Goal: Transaction & Acquisition: Purchase product/service

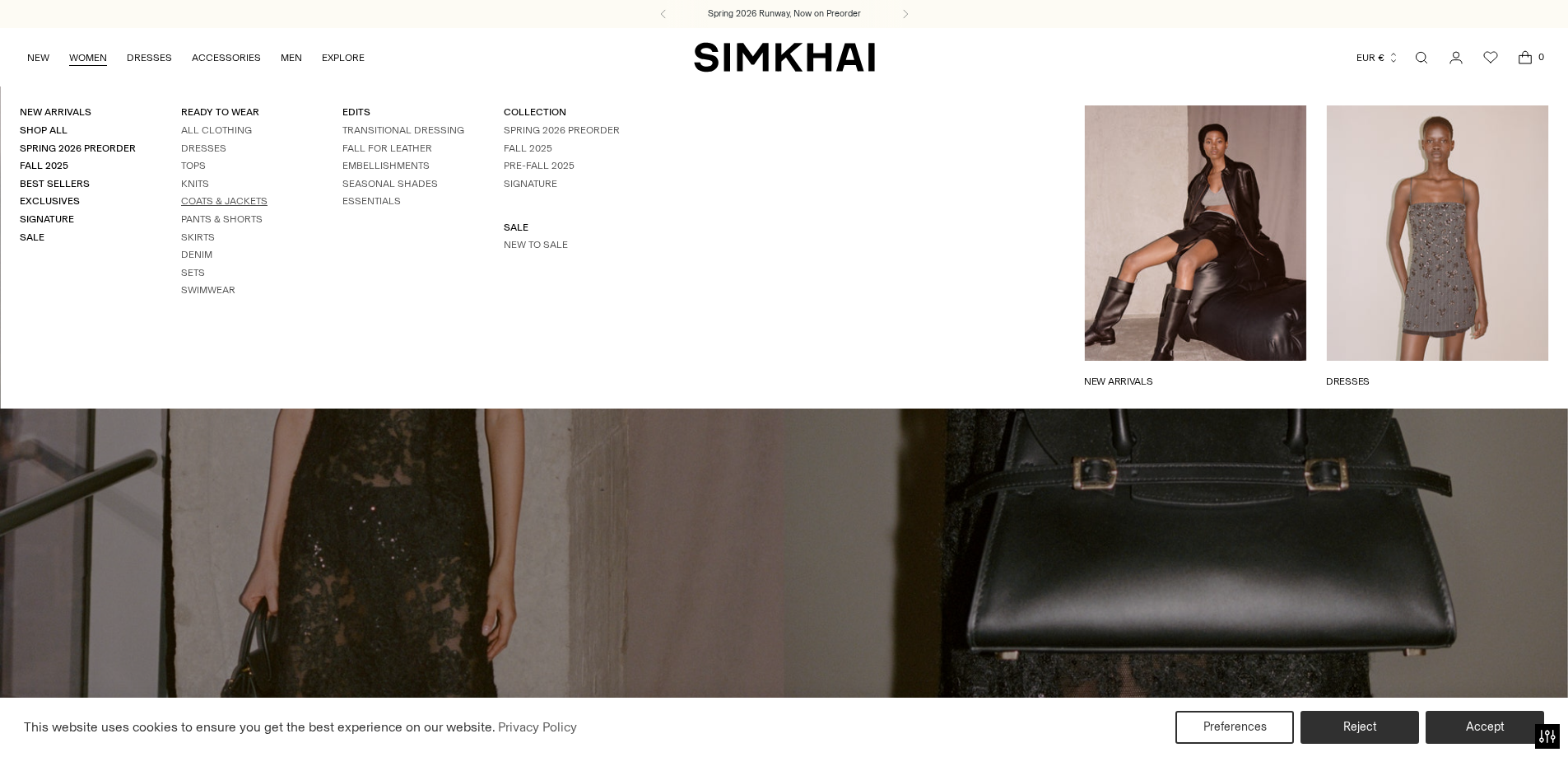
click at [212, 199] on link "Coats & Jackets" at bounding box center [224, 201] width 87 height 12
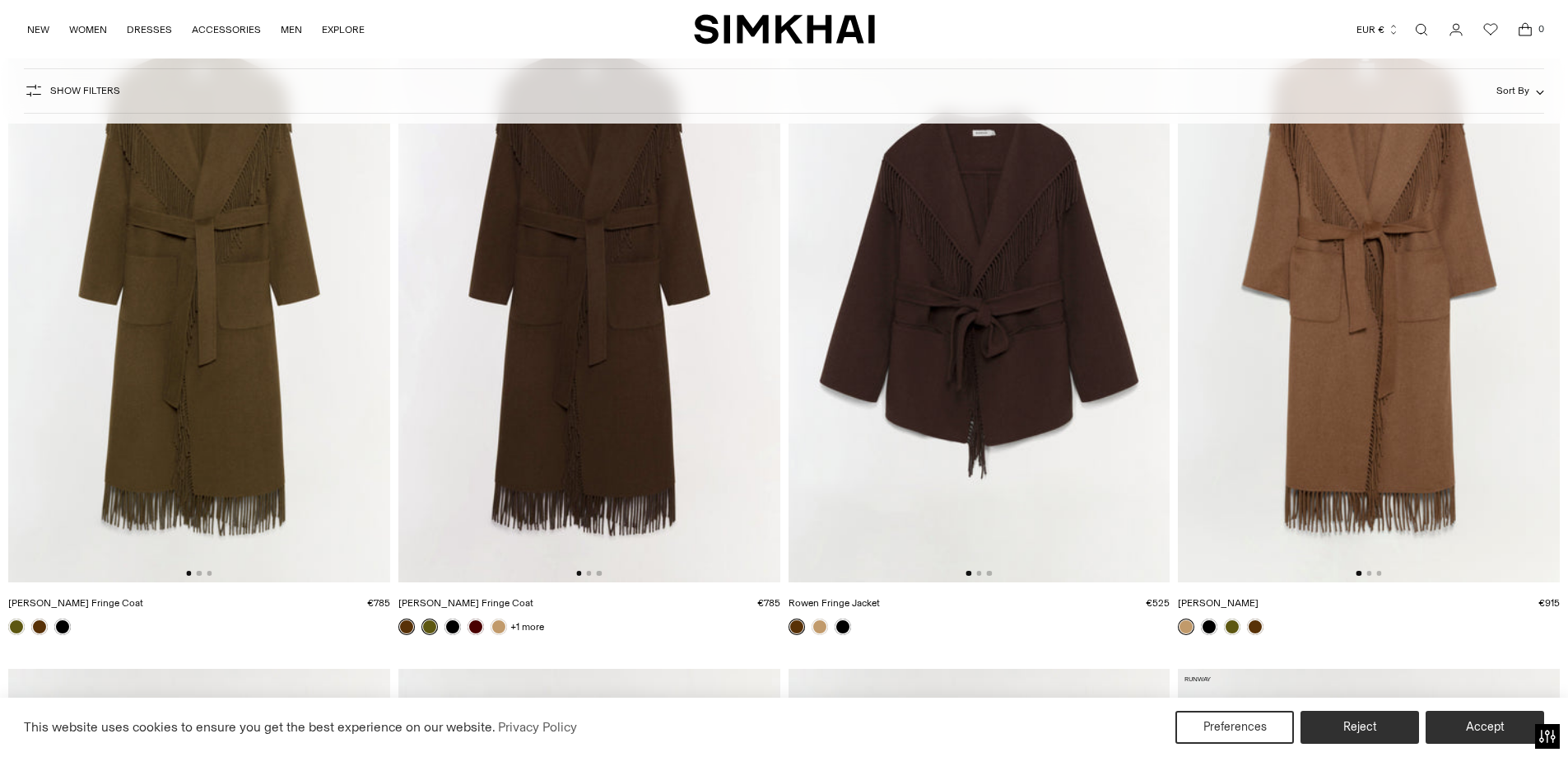
click at [615, 282] on img at bounding box center [589, 296] width 382 height 573
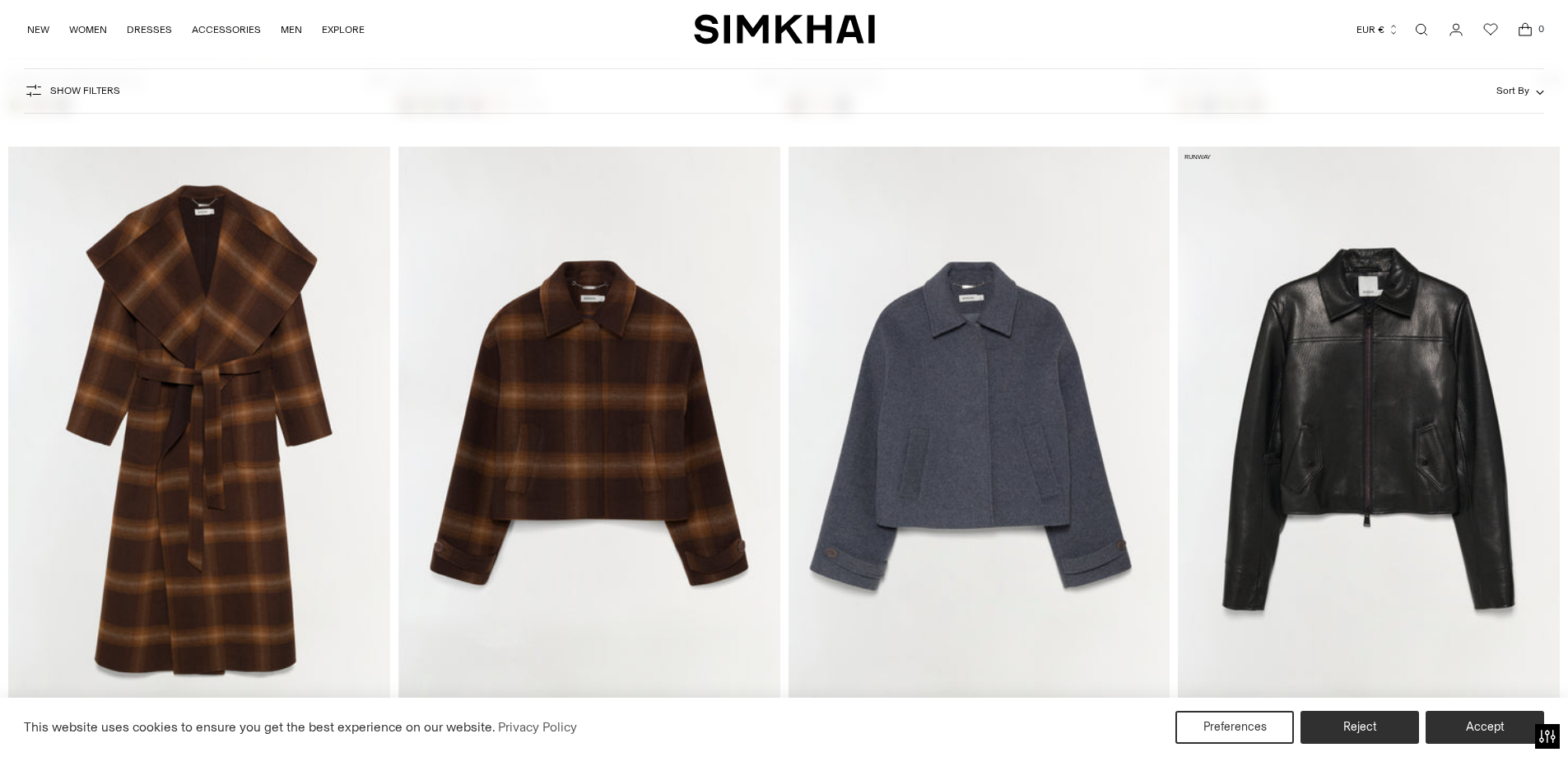
scroll to position [878, 0]
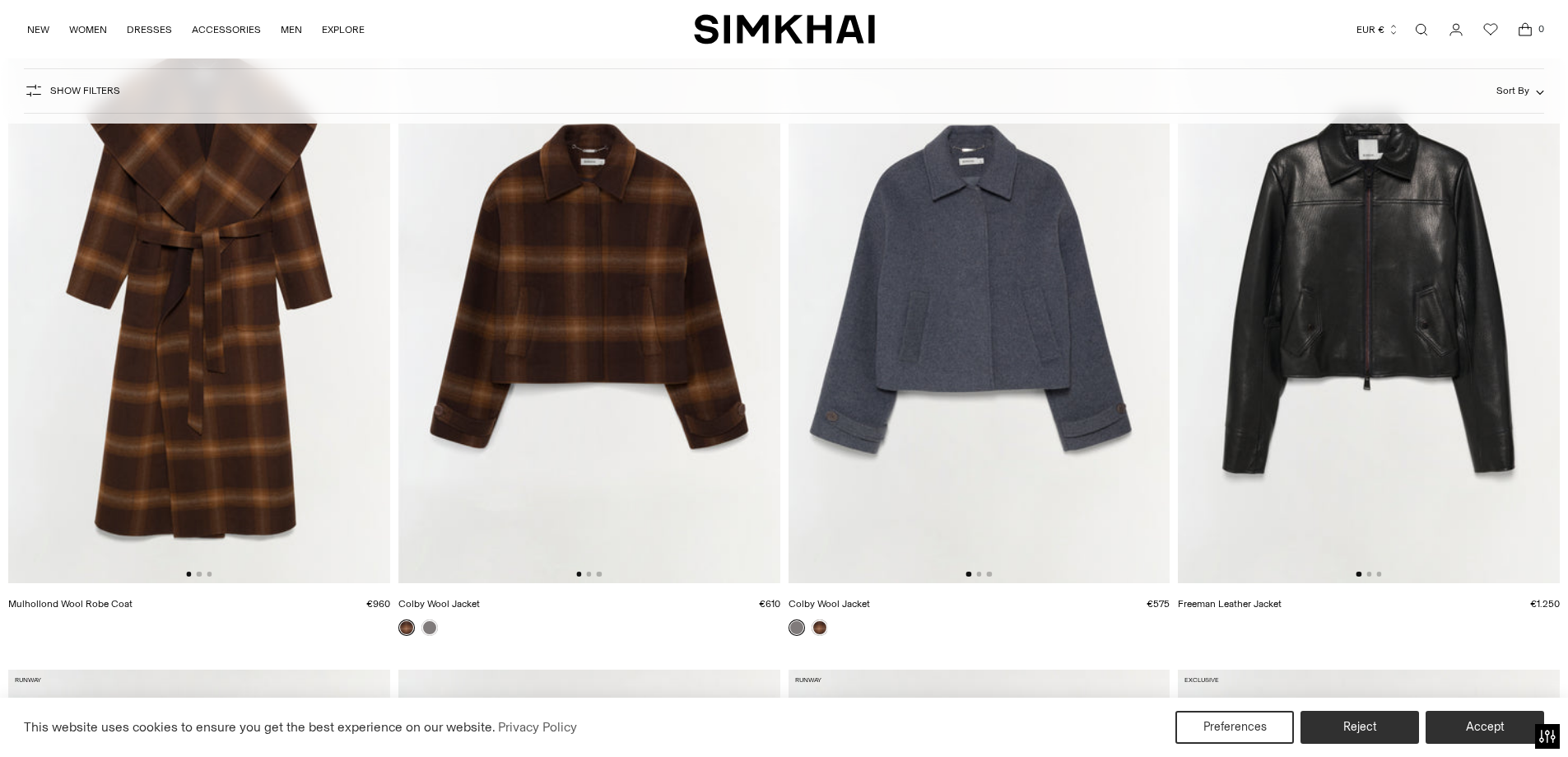
click at [1326, 302] on img at bounding box center [1369, 296] width 382 height 573
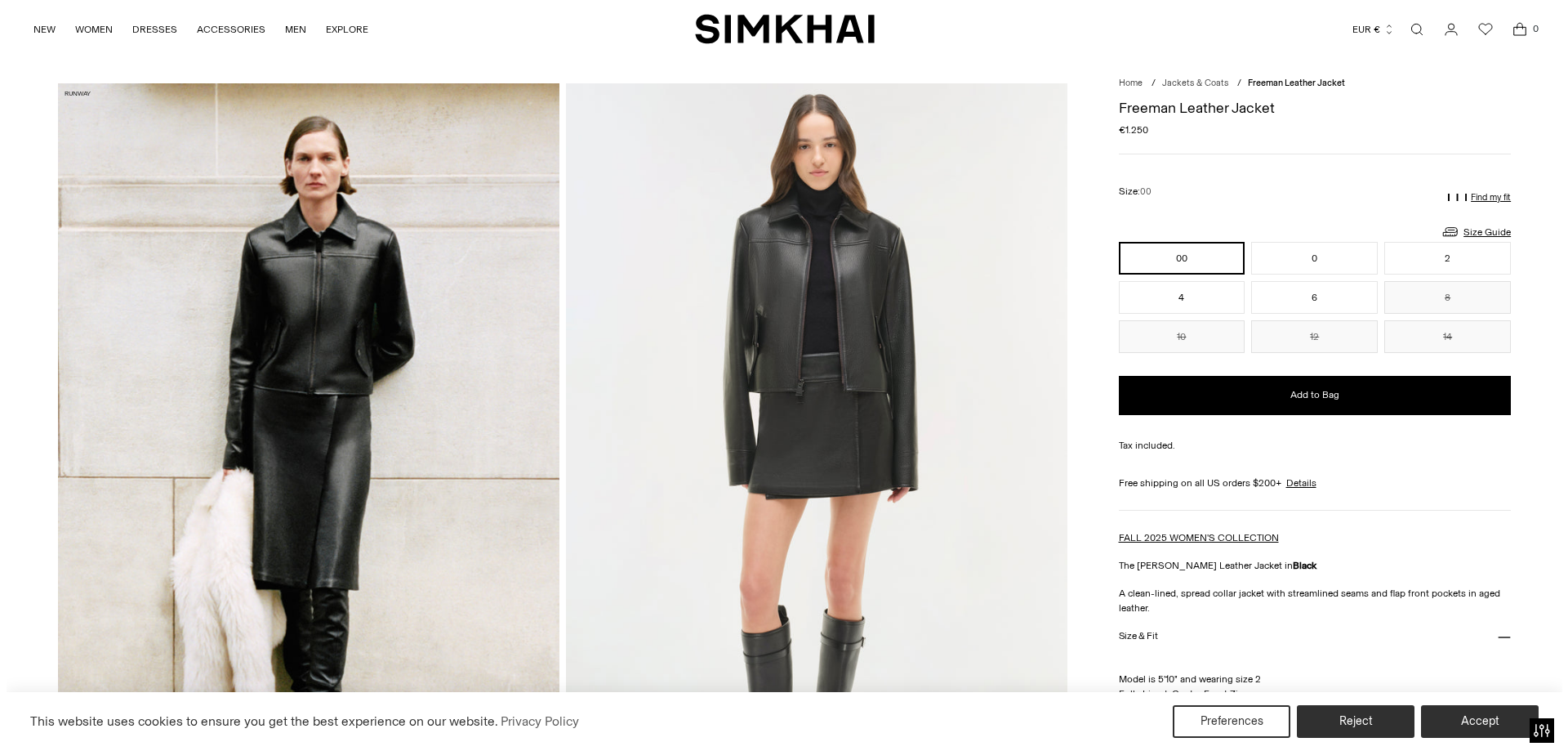
scroll to position [54, 0]
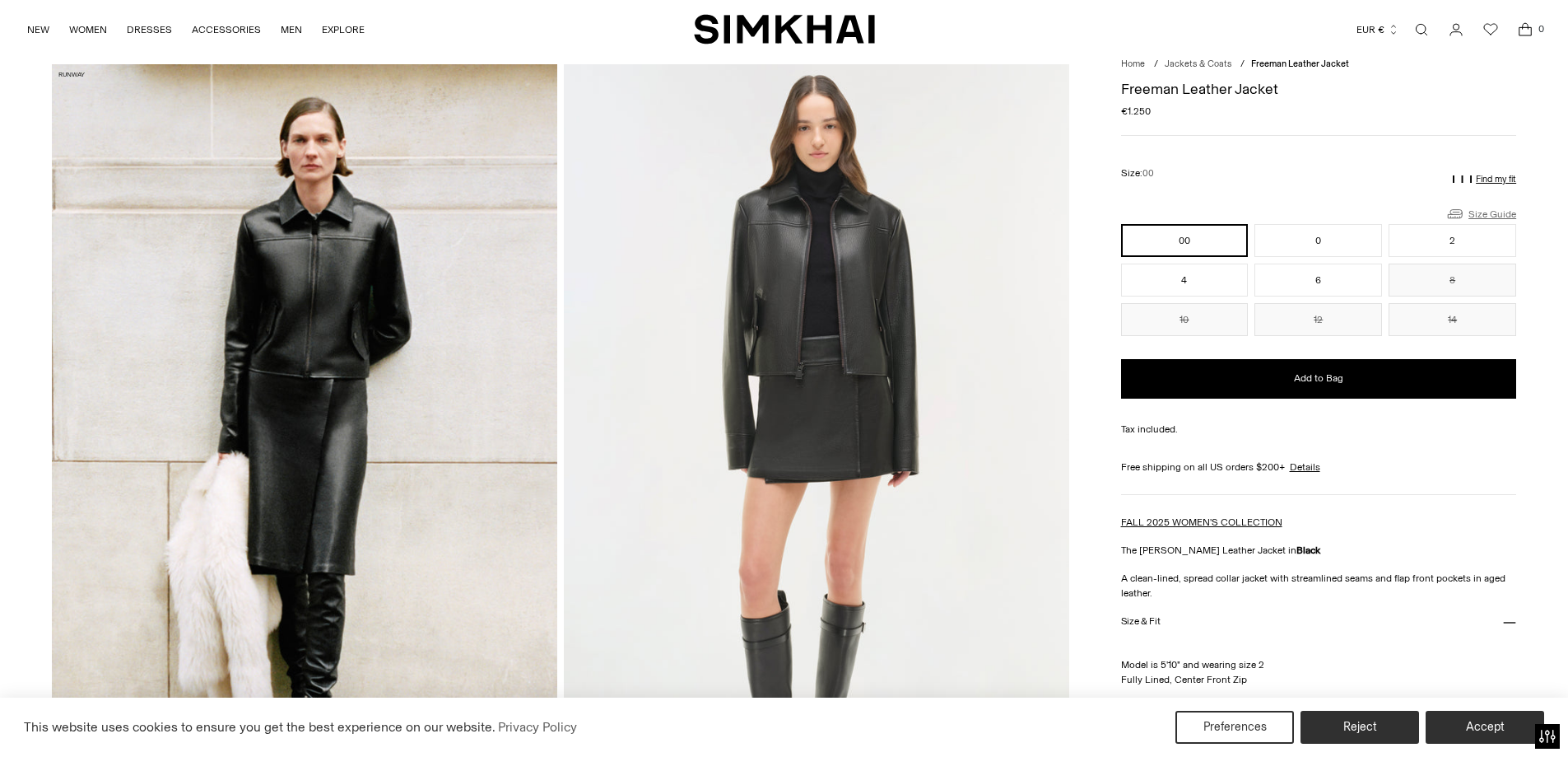
click at [1488, 213] on link "Size Guide" at bounding box center [1481, 213] width 71 height 20
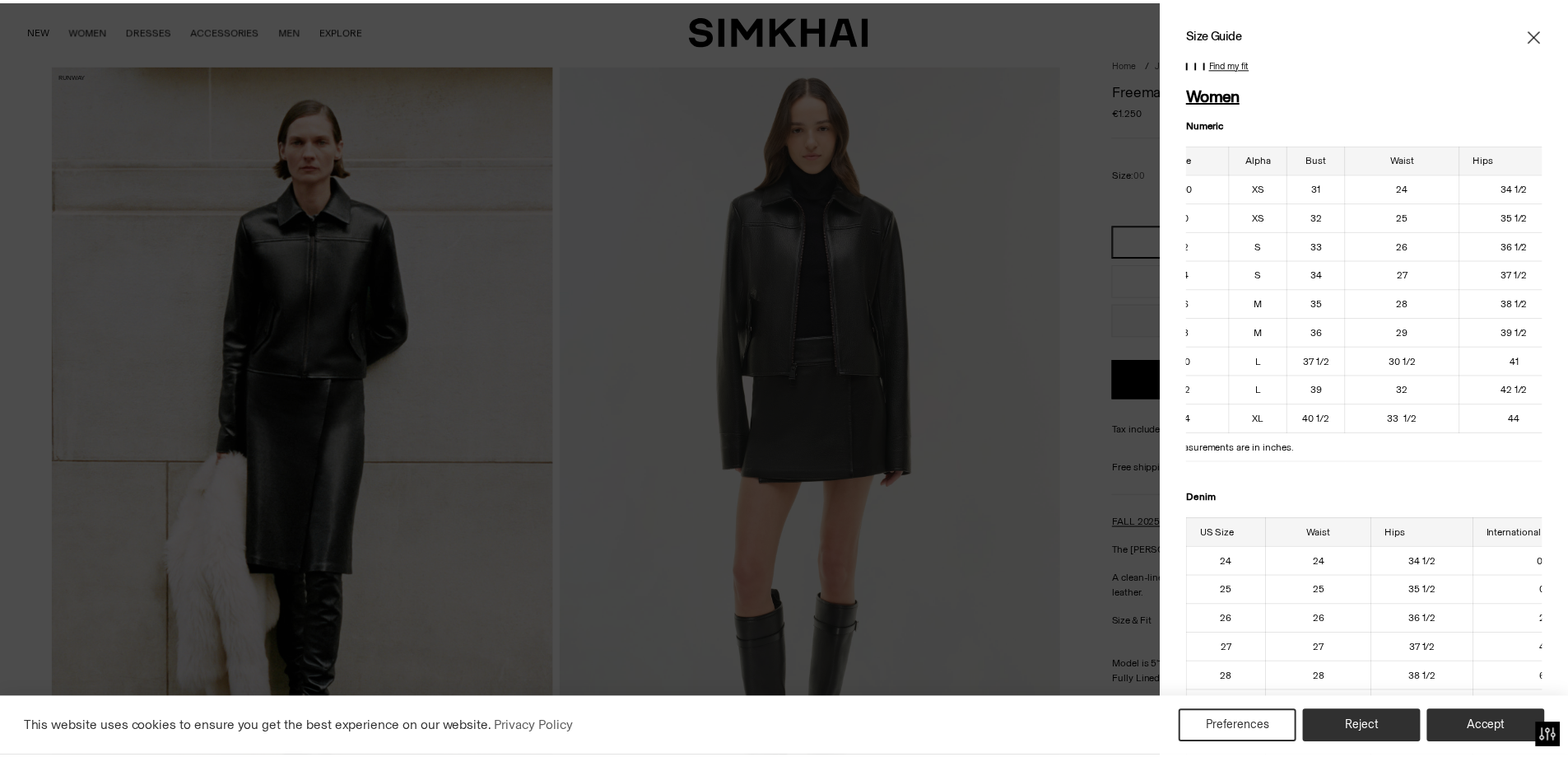
scroll to position [0, 0]
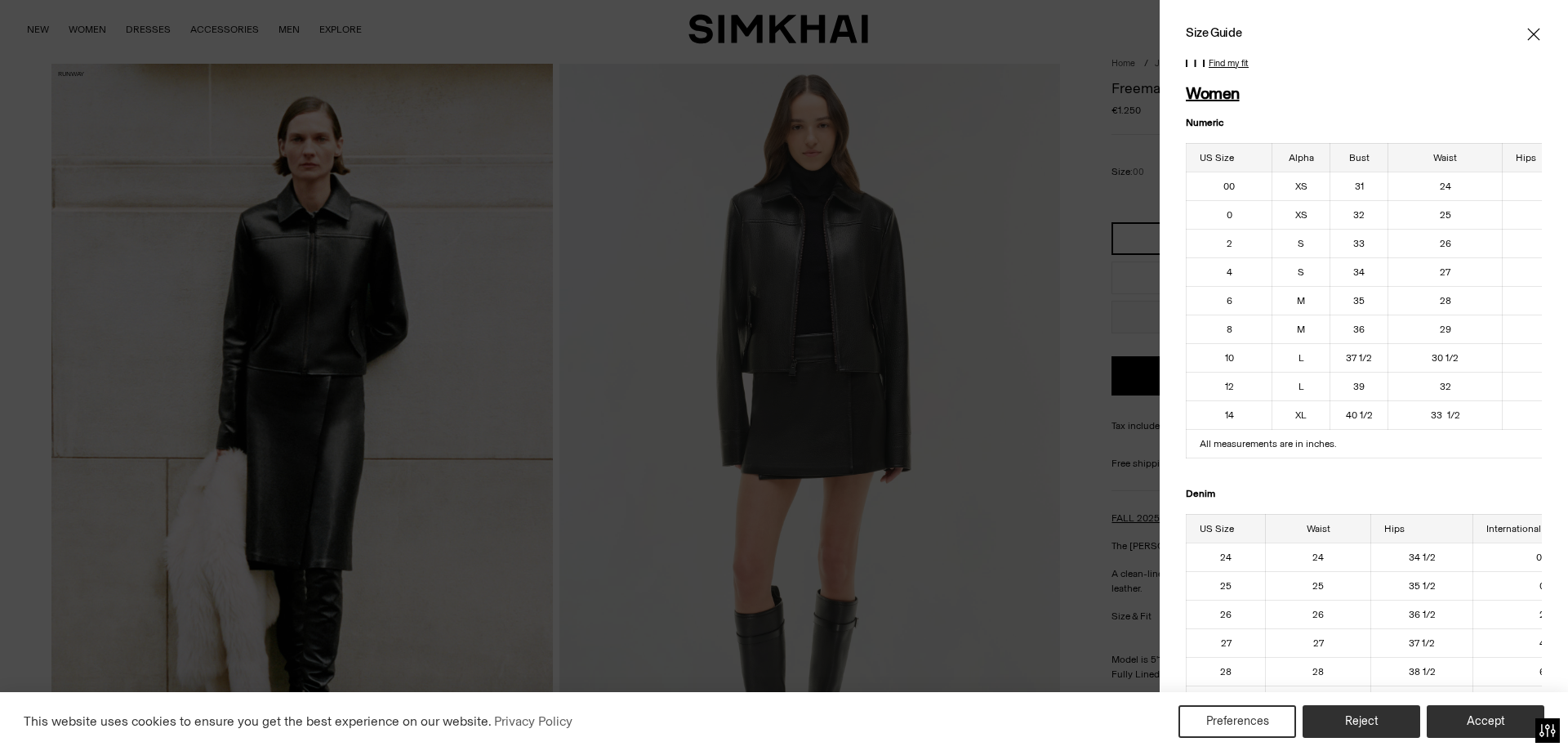
click at [1072, 381] on div at bounding box center [784, 376] width 1568 height 751
